Goal: Obtain resource: Download file/media

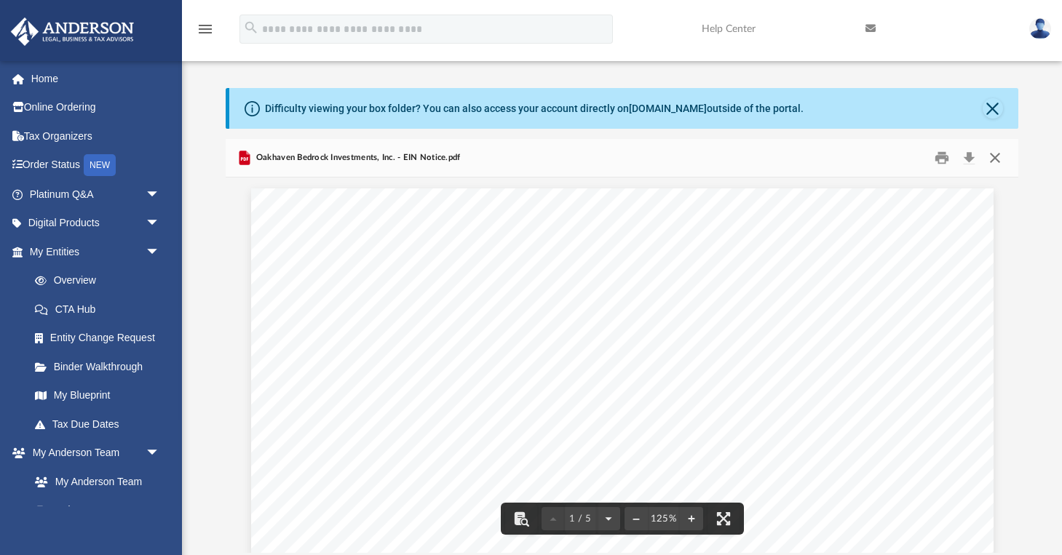
click at [997, 155] on button "Close" at bounding box center [995, 158] width 26 height 23
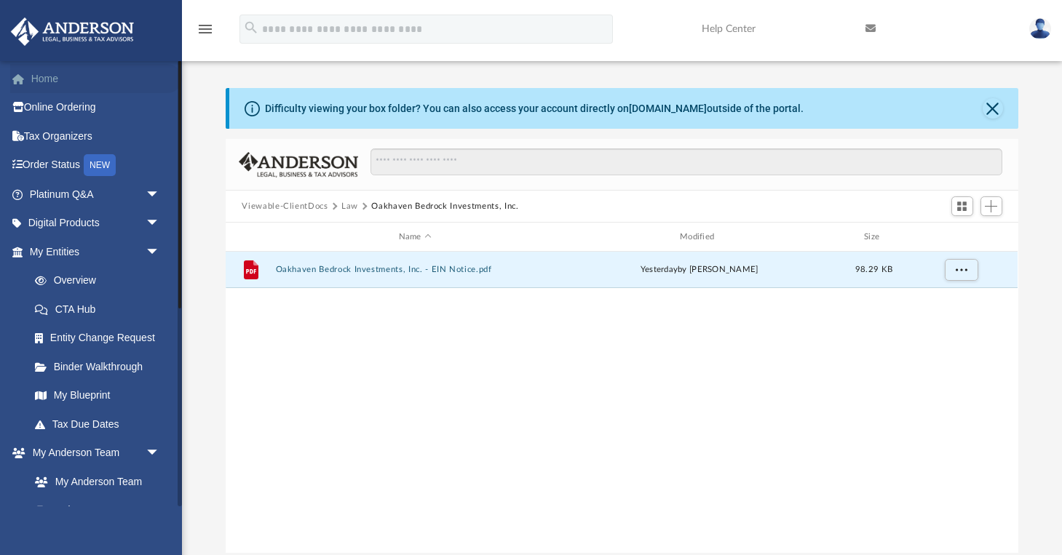
click at [49, 85] on link "Home" at bounding box center [96, 78] width 172 height 29
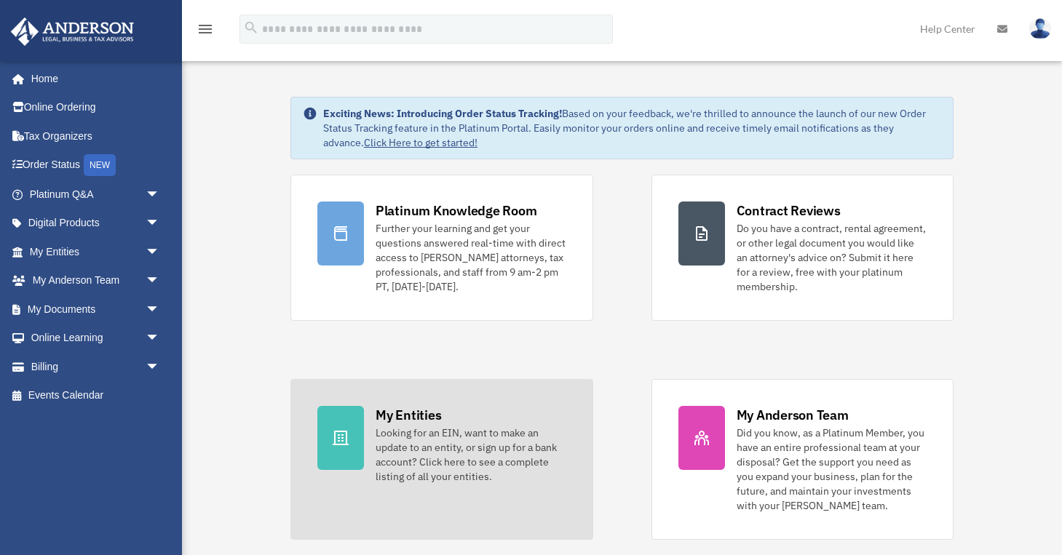
click at [361, 426] on div at bounding box center [340, 438] width 47 height 64
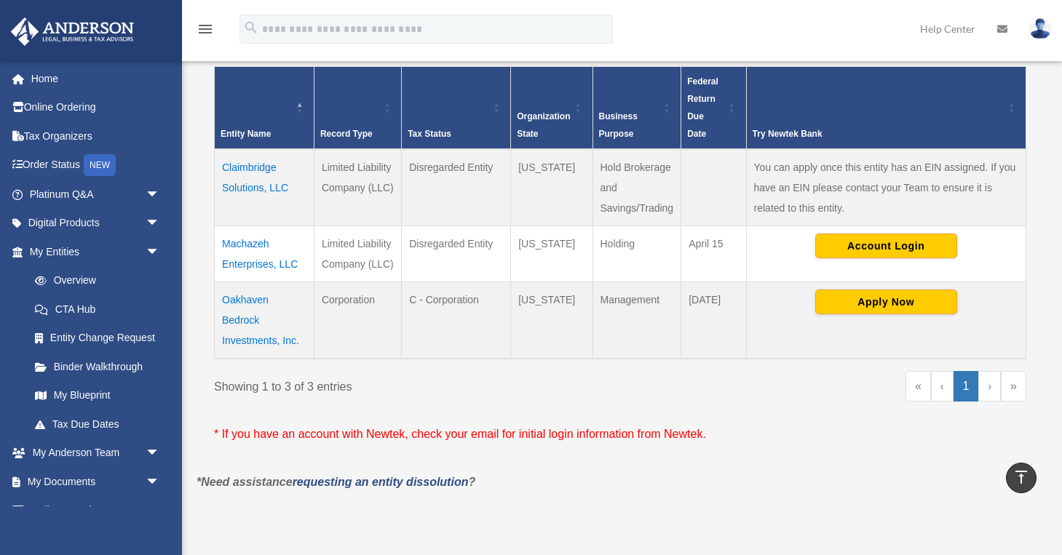
scroll to position [282, 0]
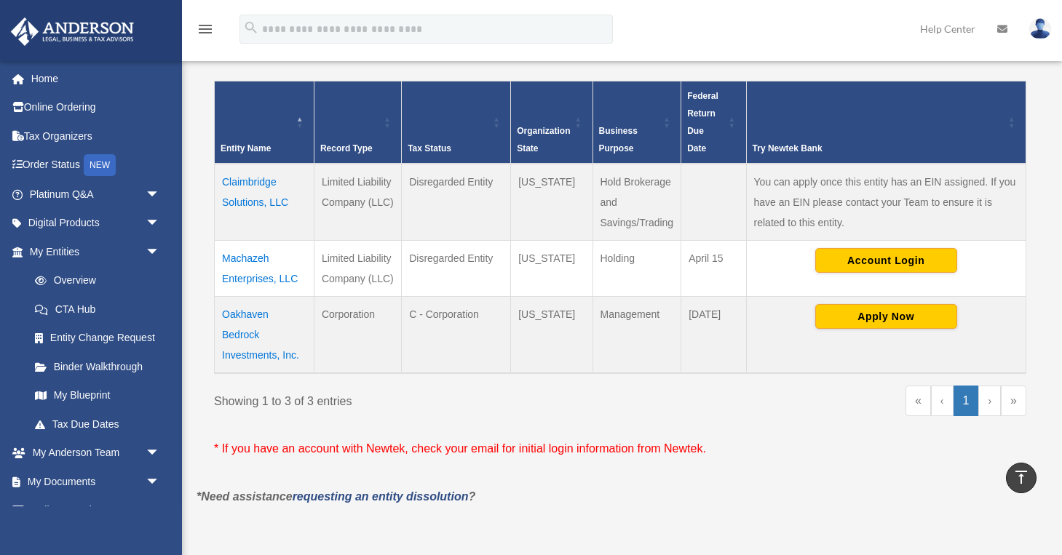
click at [234, 314] on td "Oakhaven Bedrock Investments, Inc." at bounding box center [265, 335] width 100 height 77
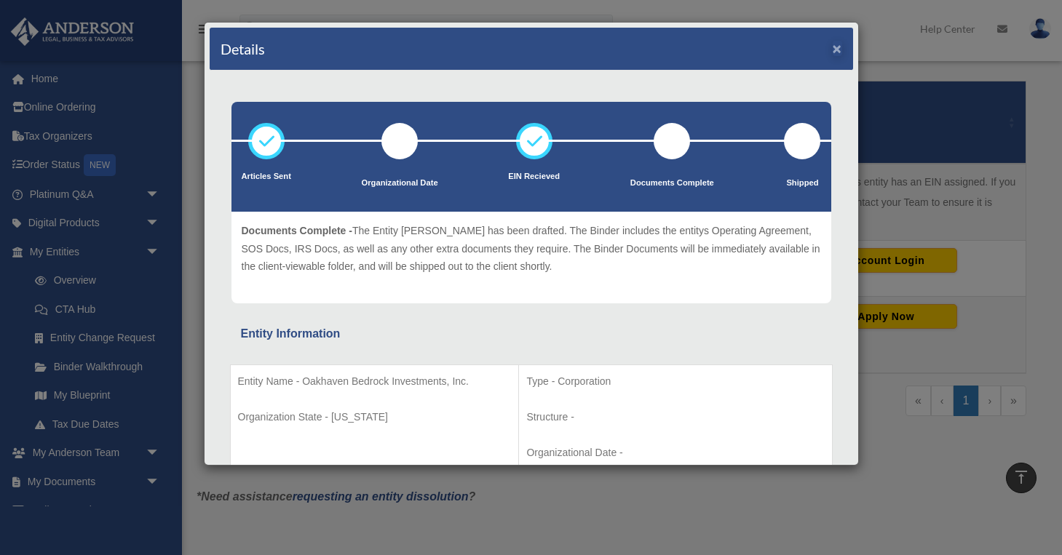
click at [834, 52] on button "×" at bounding box center [836, 48] width 9 height 15
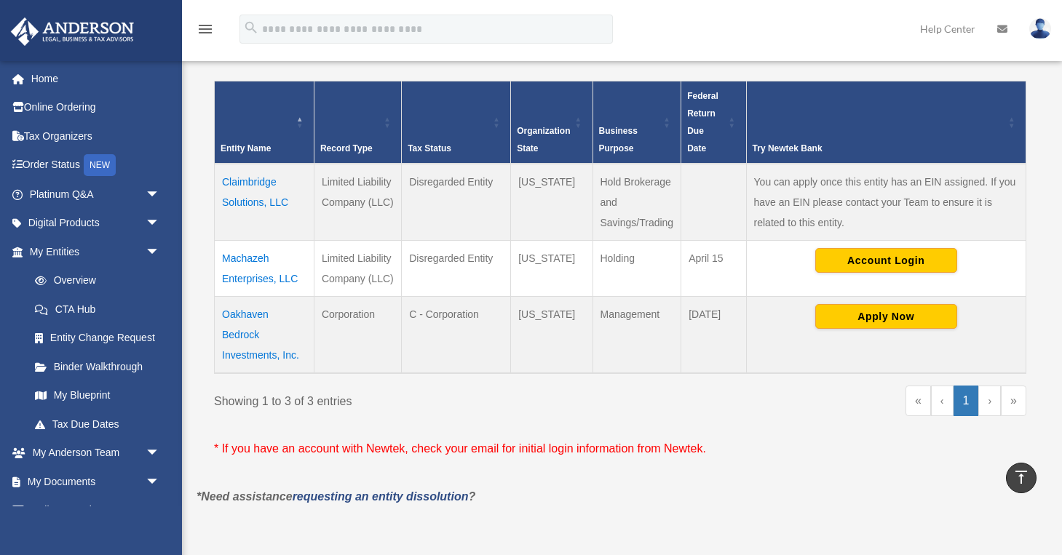
click at [254, 194] on td "Claimbridge Solutions, LLC" at bounding box center [265, 202] width 100 height 77
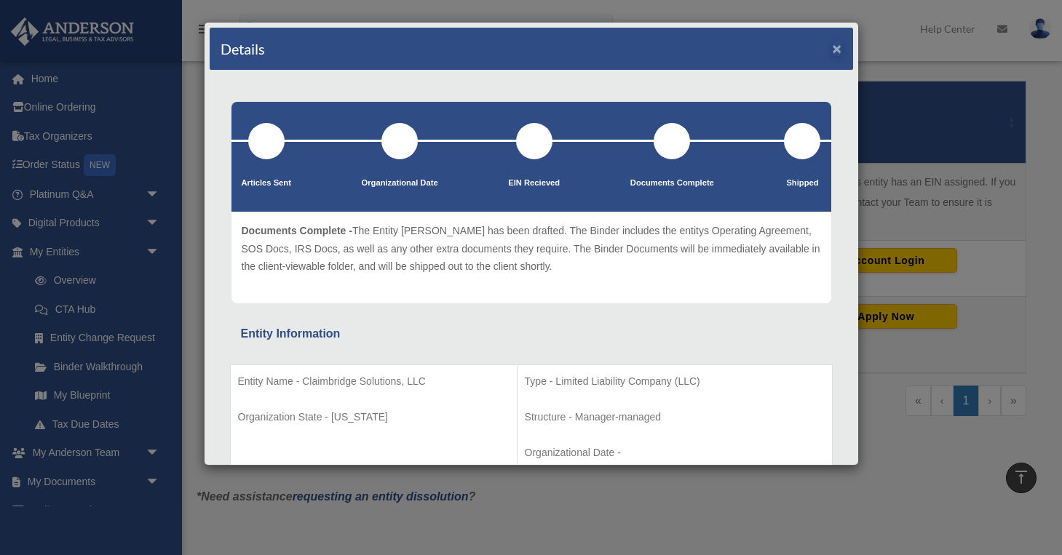
click at [836, 48] on button "×" at bounding box center [836, 48] width 9 height 15
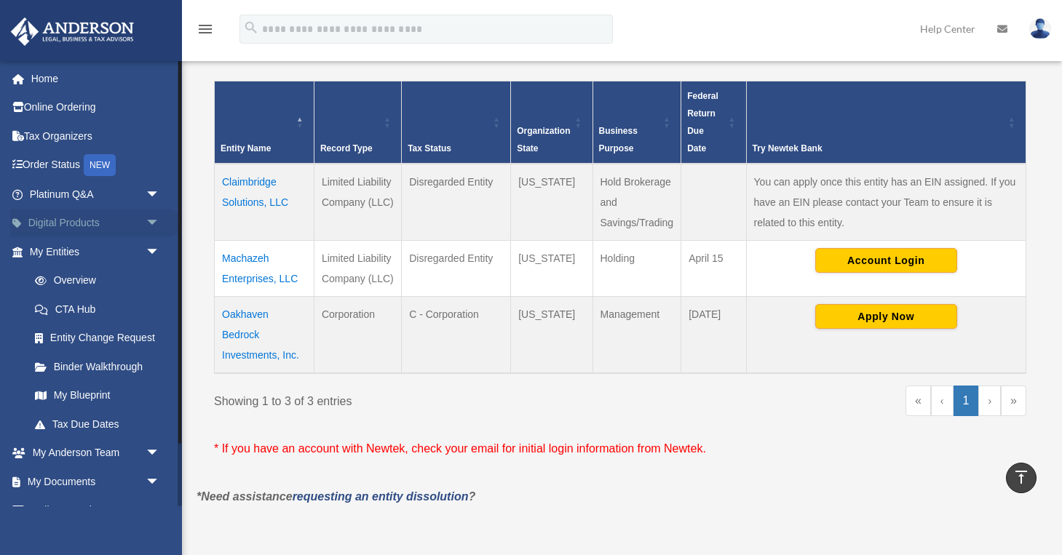
click at [79, 223] on link "Digital Products arrow_drop_down" at bounding box center [96, 223] width 172 height 29
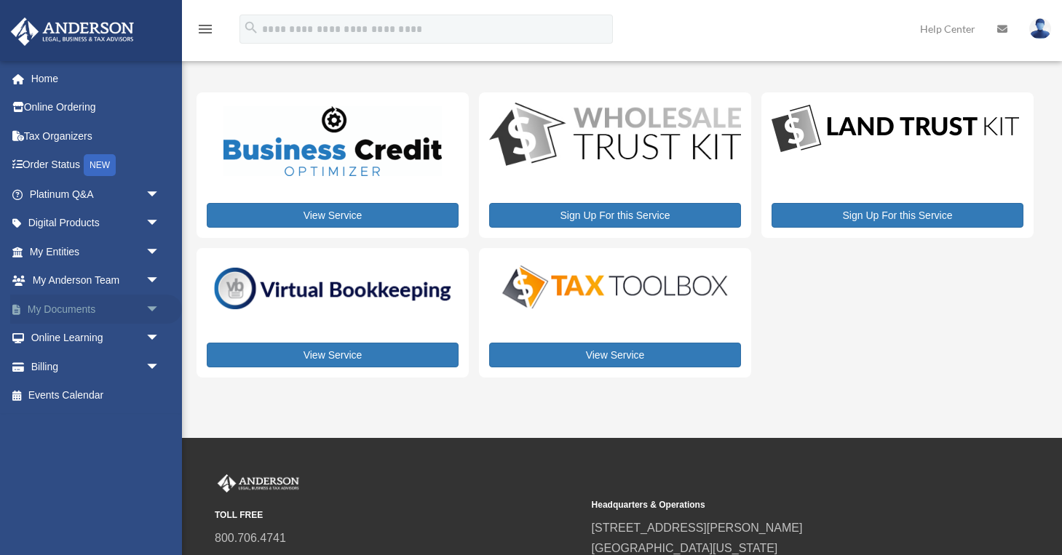
click at [63, 305] on link "My Documents arrow_drop_down" at bounding box center [96, 309] width 172 height 29
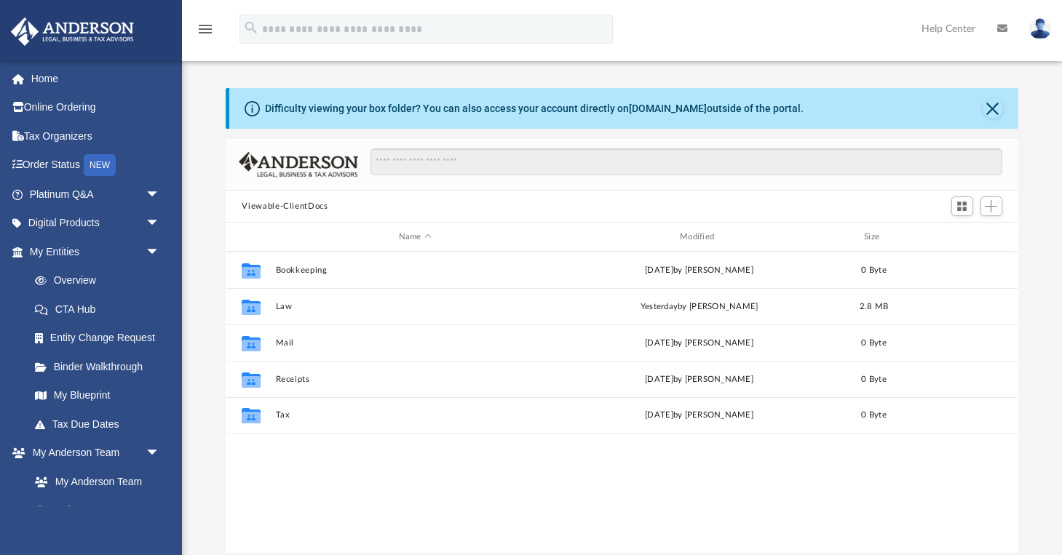
scroll to position [331, 792]
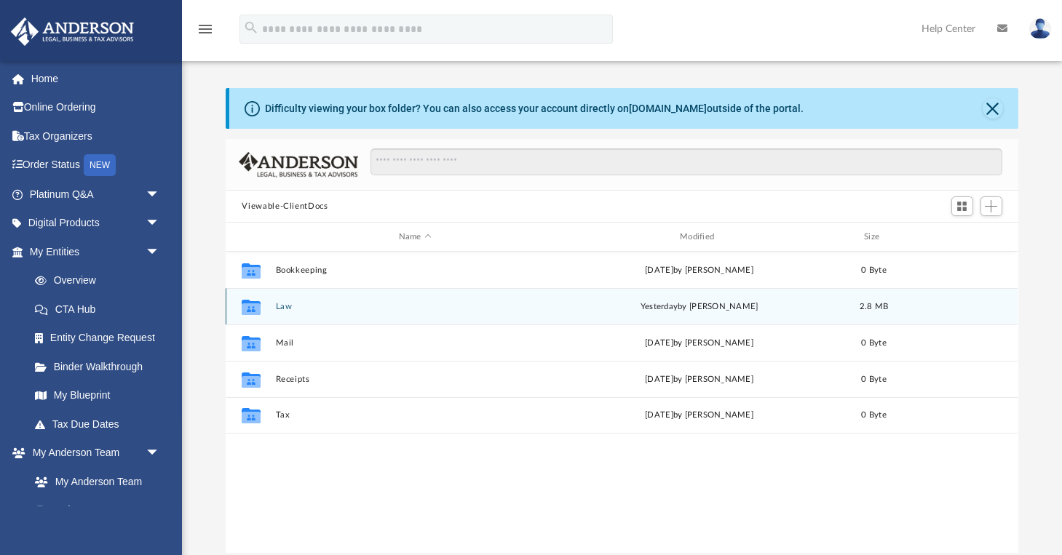
click at [286, 305] on button "Law" at bounding box center [415, 306] width 278 height 9
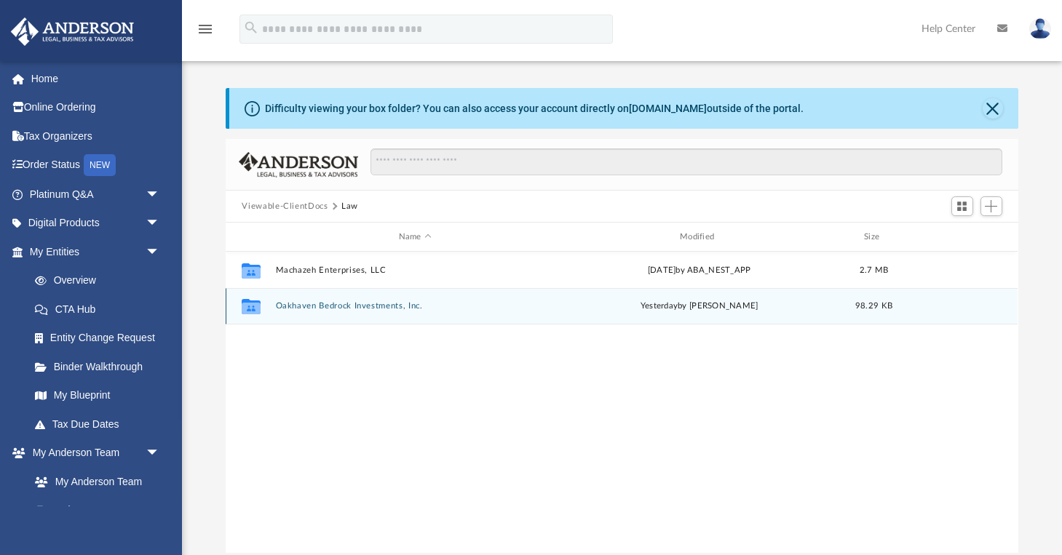
click at [358, 303] on button "Oakhaven Bedrock Investments, Inc." at bounding box center [415, 305] width 278 height 9
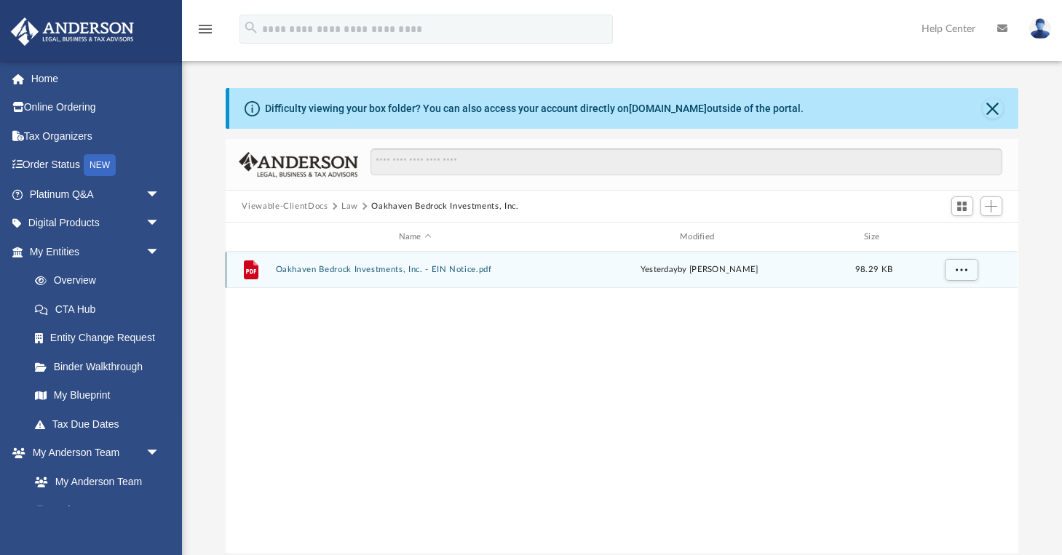
click at [321, 271] on button "Oakhaven Bedrock Investments, Inc. - EIN Notice.pdf" at bounding box center [415, 269] width 278 height 9
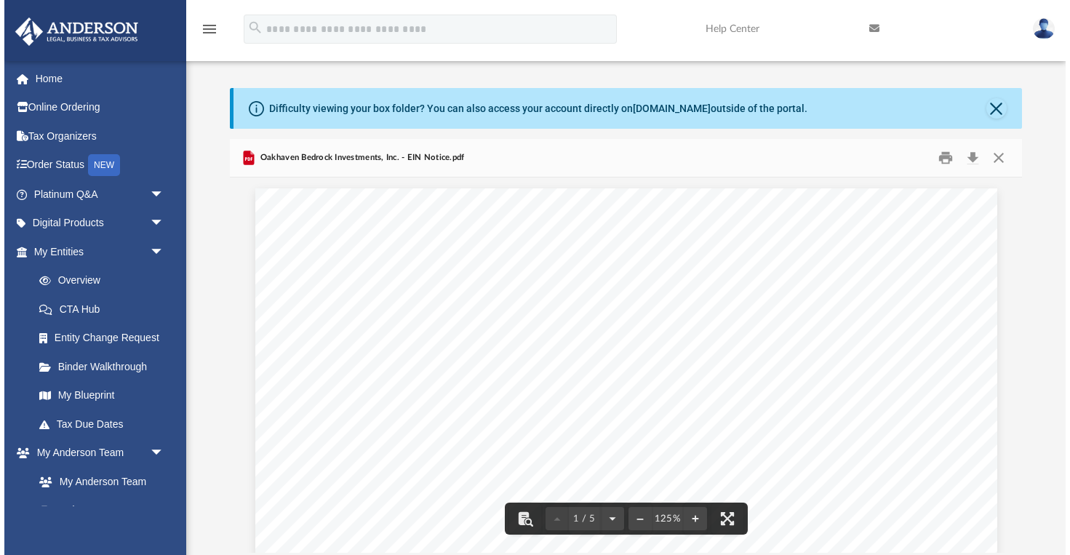
scroll to position [0, 0]
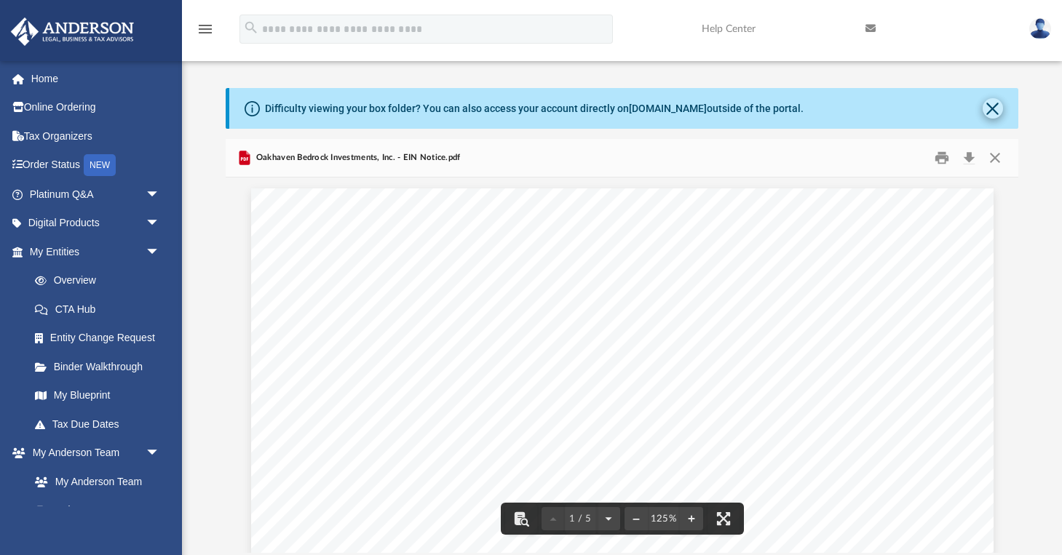
click at [993, 114] on button "Close" at bounding box center [992, 108] width 20 height 20
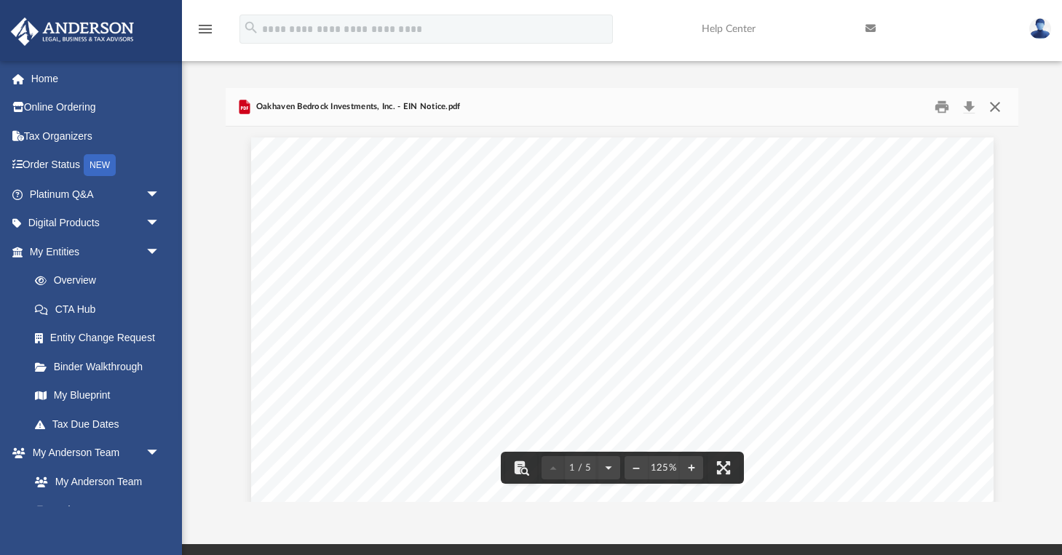
click at [998, 102] on button "Close" at bounding box center [995, 107] width 26 height 23
